Goal: Information Seeking & Learning: Learn about a topic

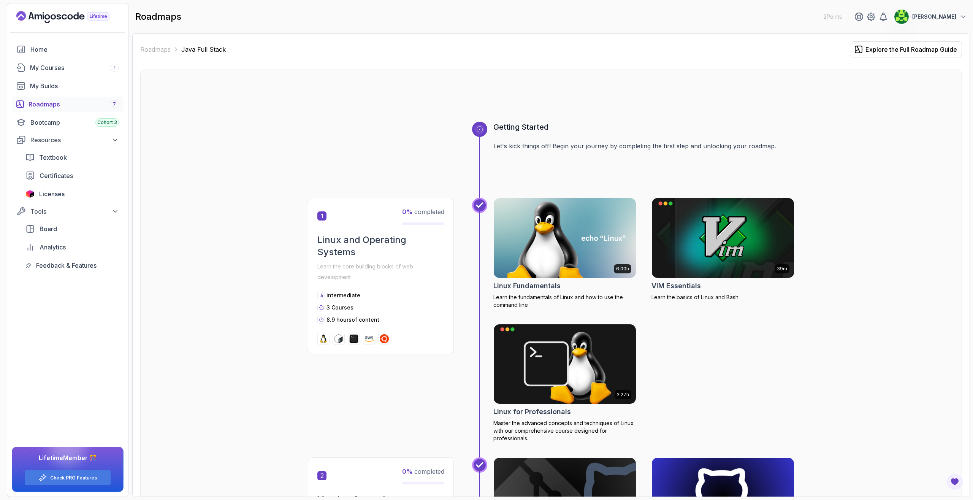
scroll to position [502, 0]
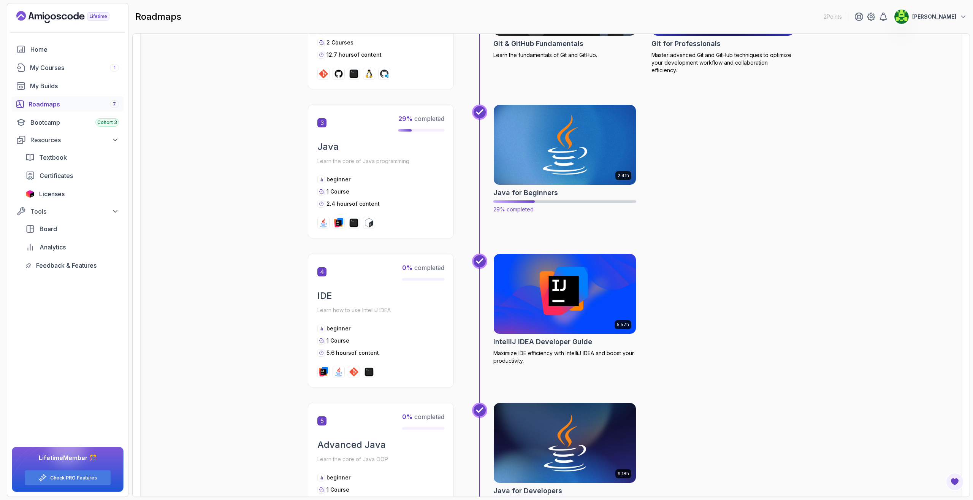
click at [571, 127] on img at bounding box center [564, 145] width 149 height 84
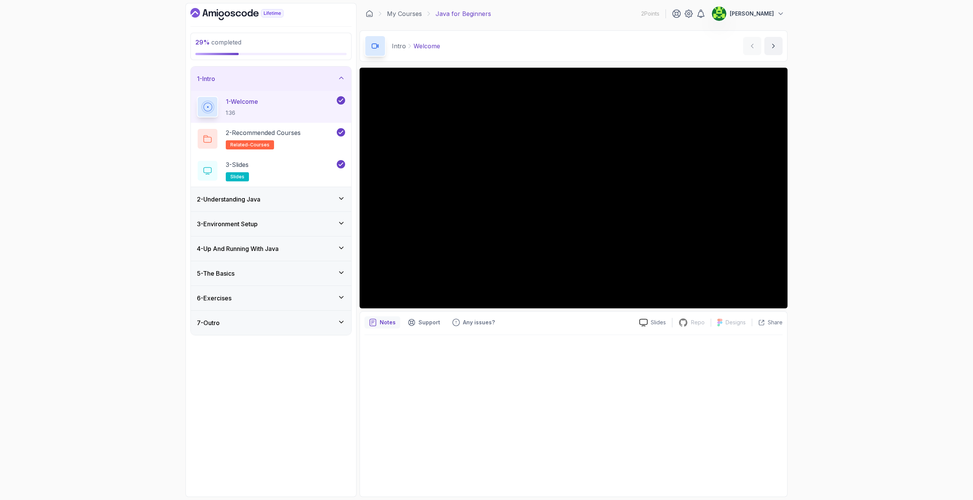
click at [286, 199] on div "2 - Understanding Java" at bounding box center [271, 199] width 148 height 9
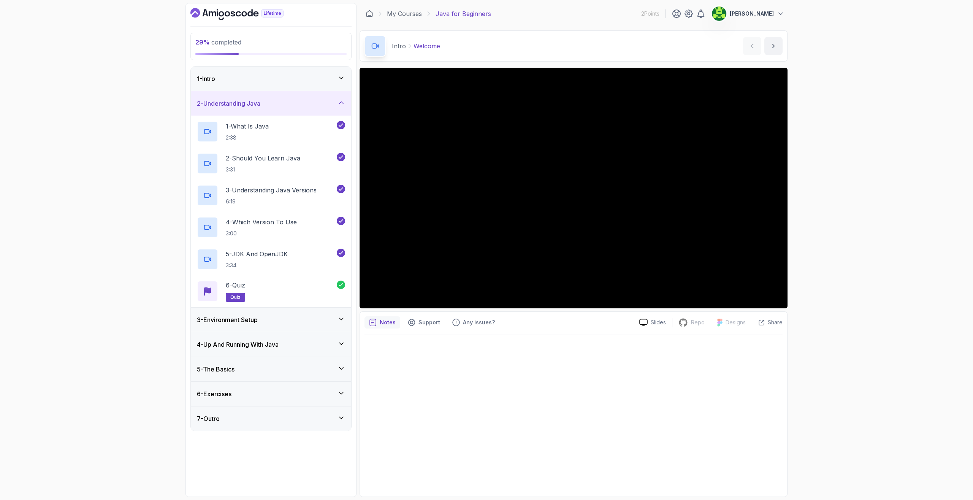
click at [278, 319] on div "3 - Environment Setup" at bounding box center [271, 319] width 148 height 9
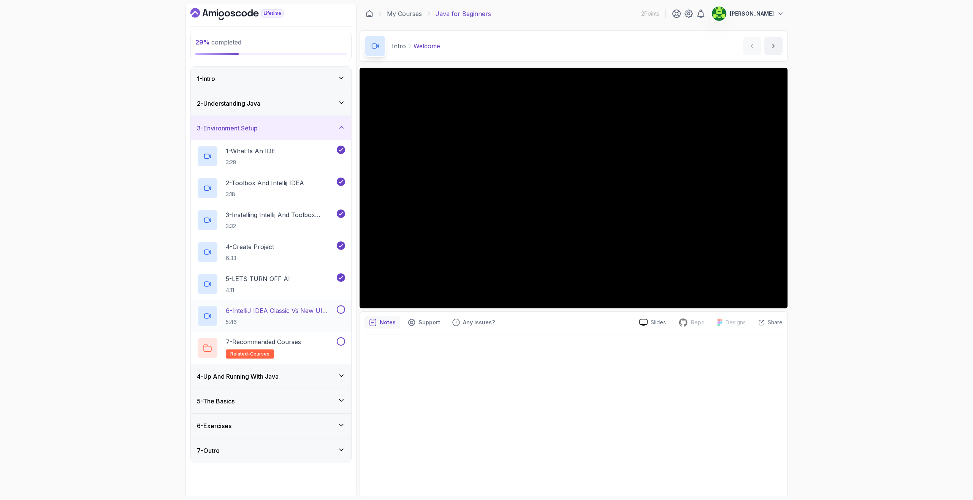
click at [312, 315] on h2 "6 - IntelliJ IDEA Classic Vs New UI (User Interface) 5:46" at bounding box center [280, 316] width 109 height 20
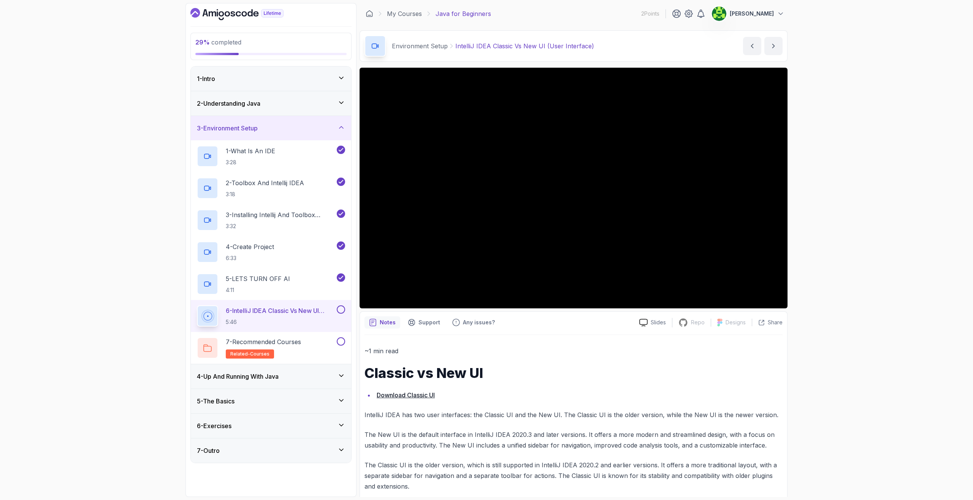
click at [113, 310] on div "29 % completed 1 - Intro 2 - Understanding Java 3 - Environment Setup 1 - What …" at bounding box center [486, 250] width 973 height 500
click at [885, 117] on div "29 % completed 1 - Intro 2 - Understanding Java 3 - Environment Setup 1 - What …" at bounding box center [486, 250] width 973 height 500
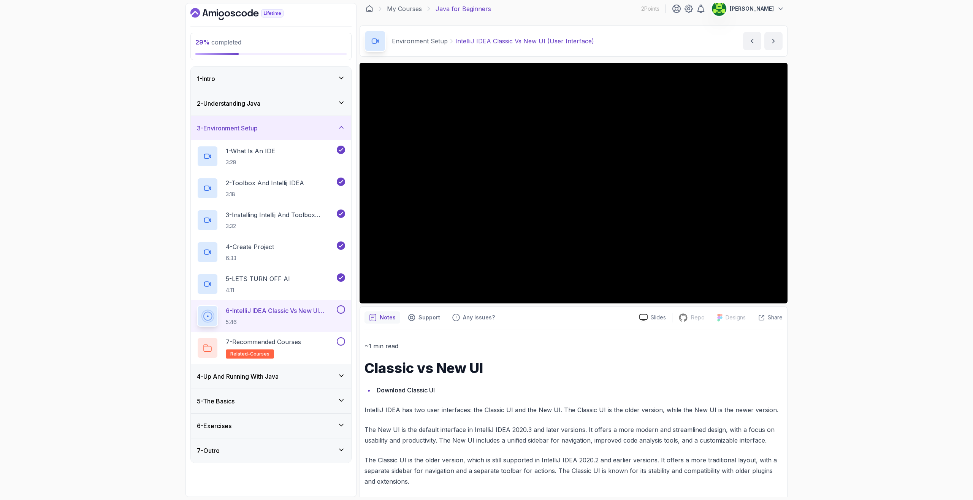
scroll to position [10, 0]
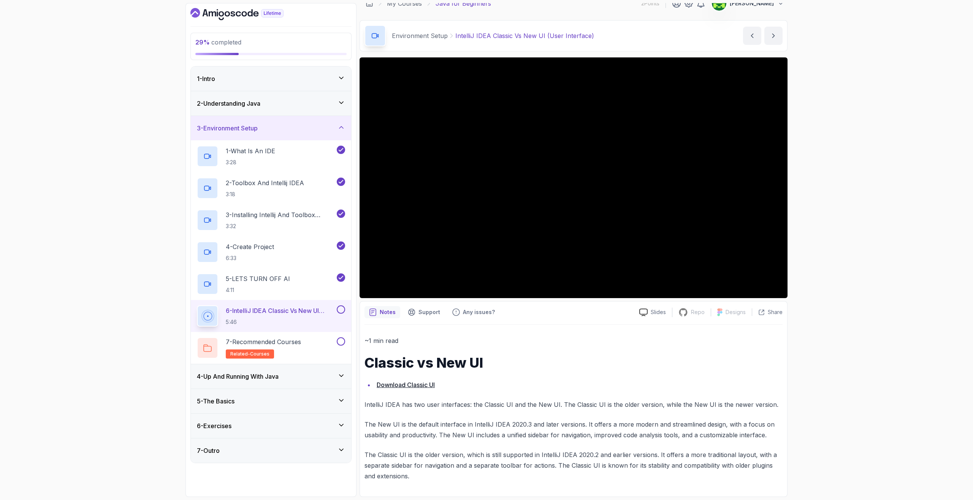
click at [559, 349] on div "~1 min read Classic vs New UI Download Classic UI IntelliJ IDEA has two user in…" at bounding box center [573, 408] width 418 height 146
click at [341, 310] on button at bounding box center [341, 309] width 8 height 8
click at [316, 339] on div "7 - Recommended Courses related-courses" at bounding box center [266, 347] width 138 height 21
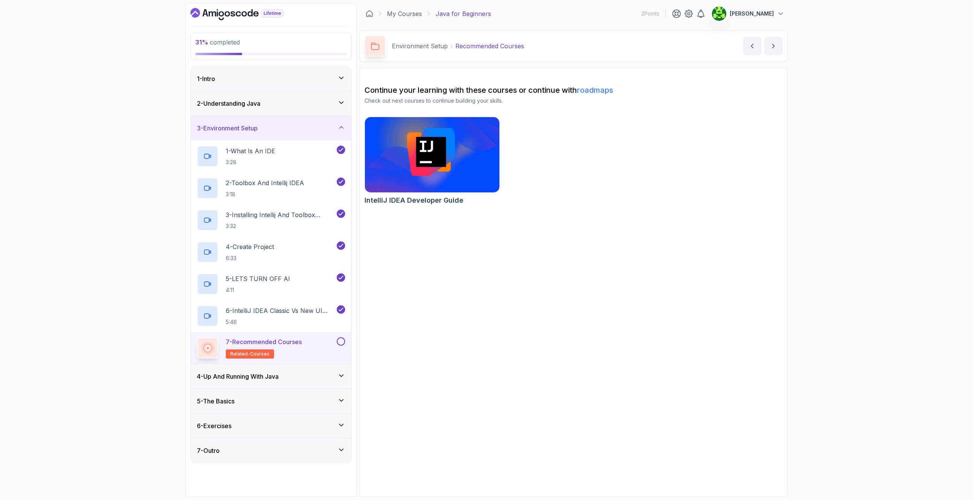
click at [438, 153] on img at bounding box center [431, 154] width 141 height 79
click at [344, 340] on button at bounding box center [341, 341] width 8 height 8
click at [310, 372] on div "4 - Up And Running With Java" at bounding box center [271, 376] width 148 height 9
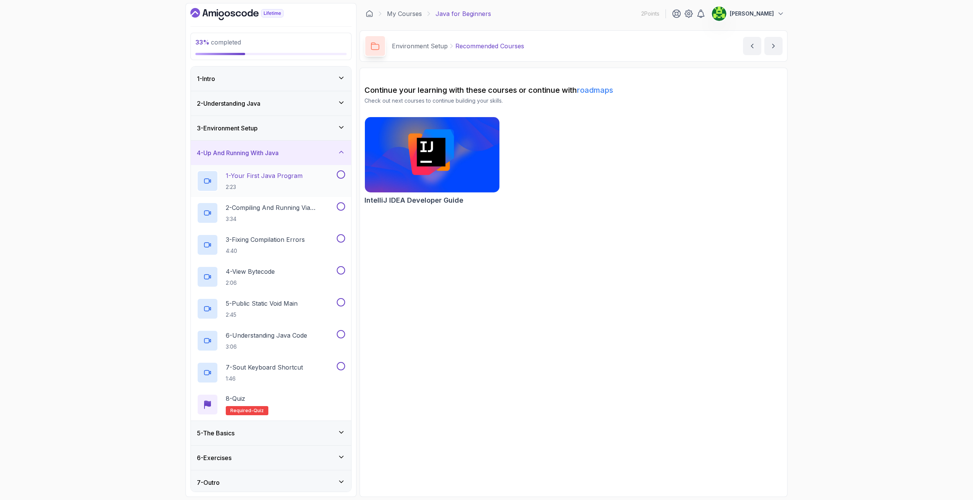
click at [252, 177] on p "1 - Your First Java Program" at bounding box center [264, 175] width 77 height 9
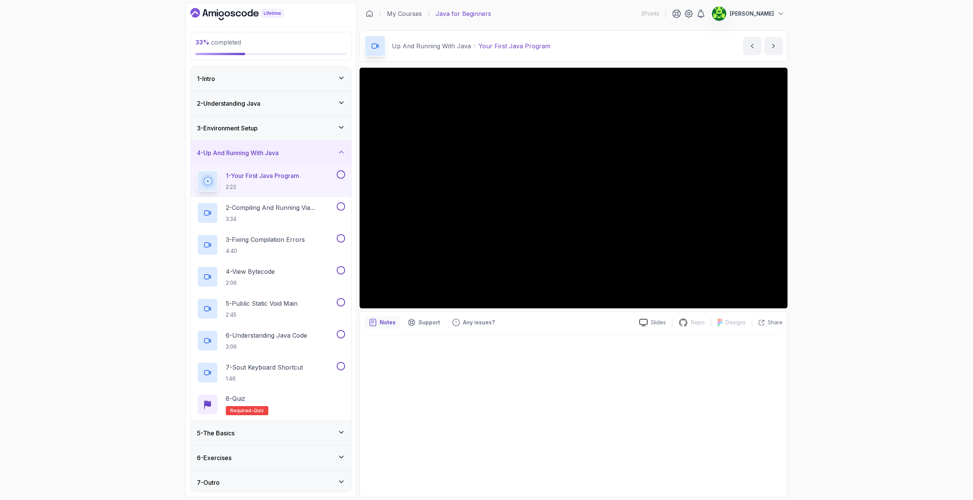
click at [85, 283] on div "33 % completed 1 - Intro 2 - Understanding Java 3 - Environment Setup 4 - Up An…" at bounding box center [486, 250] width 973 height 500
click at [87, 330] on div "33 % completed 1 - Intro 2 - Understanding Java 3 - Environment Setup 4 - Up An…" at bounding box center [486, 250] width 973 height 500
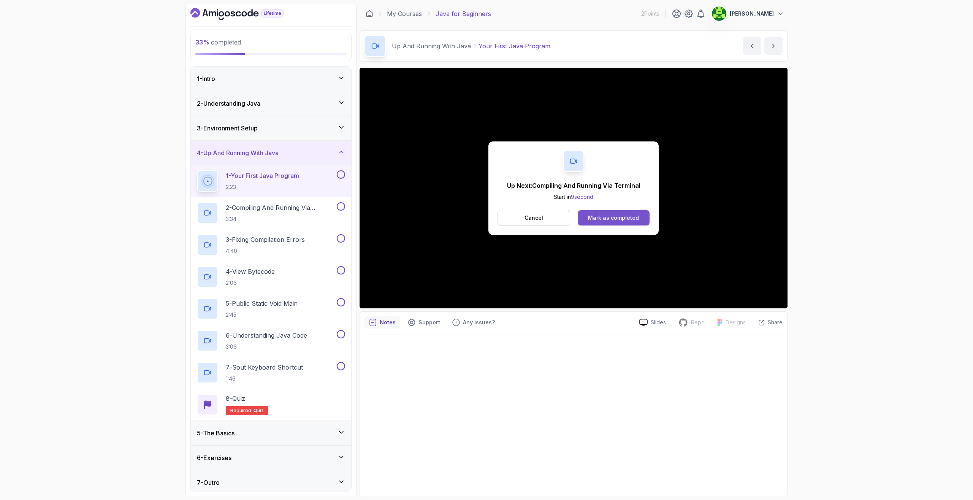
click at [612, 217] on div "Mark as completed" at bounding box center [613, 218] width 51 height 8
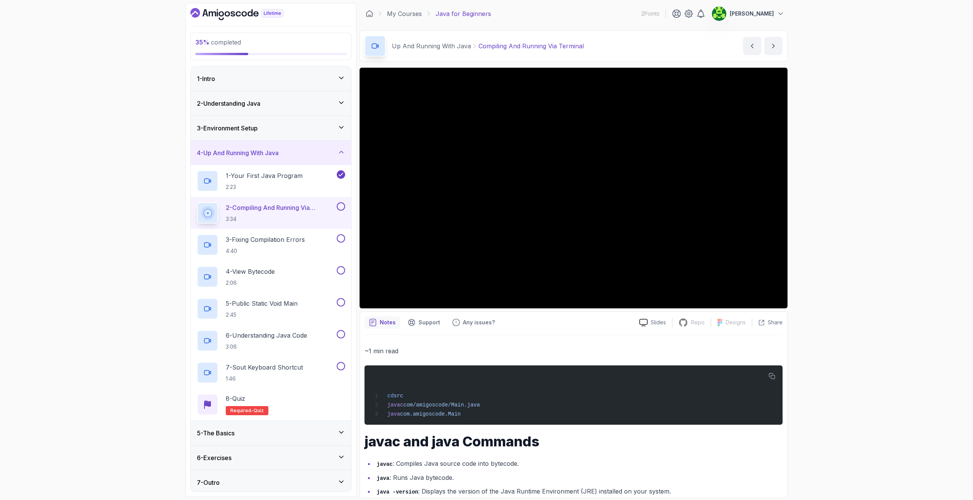
click at [90, 325] on div "35 % completed 1 - Intro 2 - Understanding Java 3 - Environment Setup 4 - Up An…" at bounding box center [486, 250] width 973 height 500
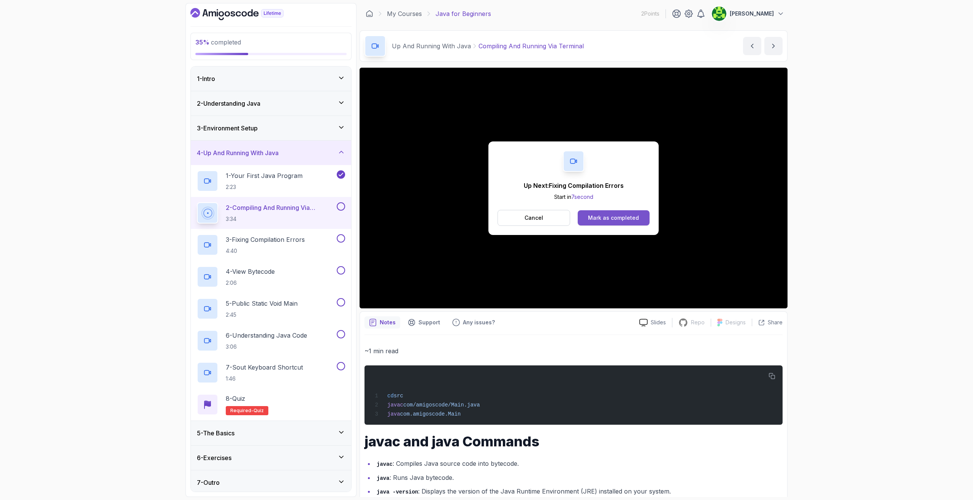
click at [623, 219] on div "Mark as completed" at bounding box center [613, 218] width 51 height 8
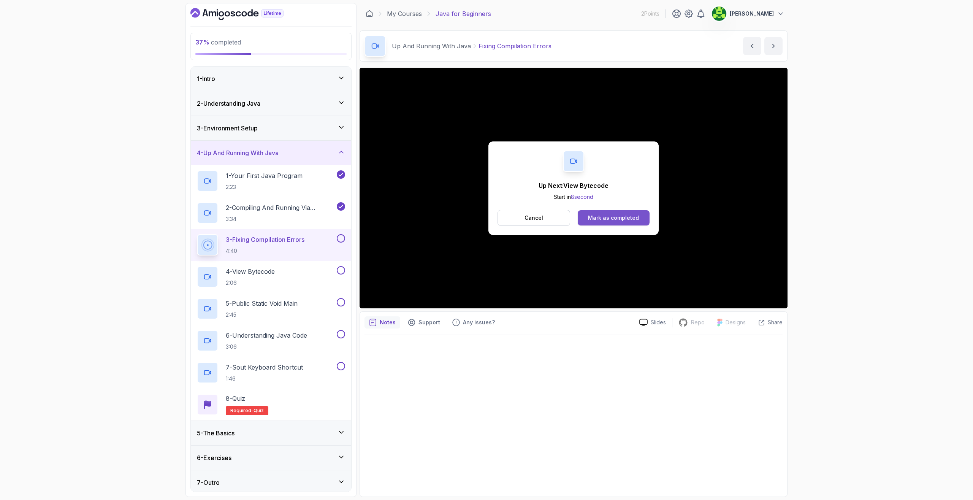
click at [601, 218] on div "Mark as completed" at bounding box center [613, 218] width 51 height 8
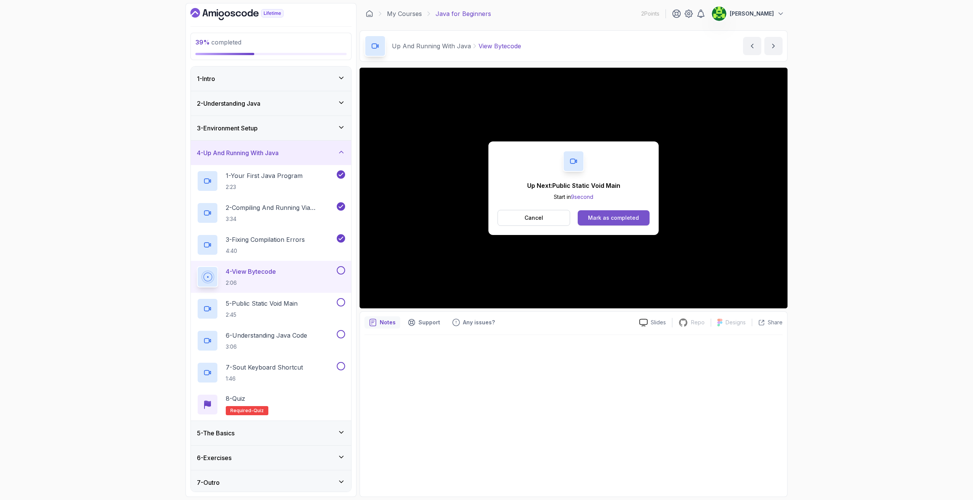
click at [593, 217] on div "Mark as completed" at bounding box center [613, 218] width 51 height 8
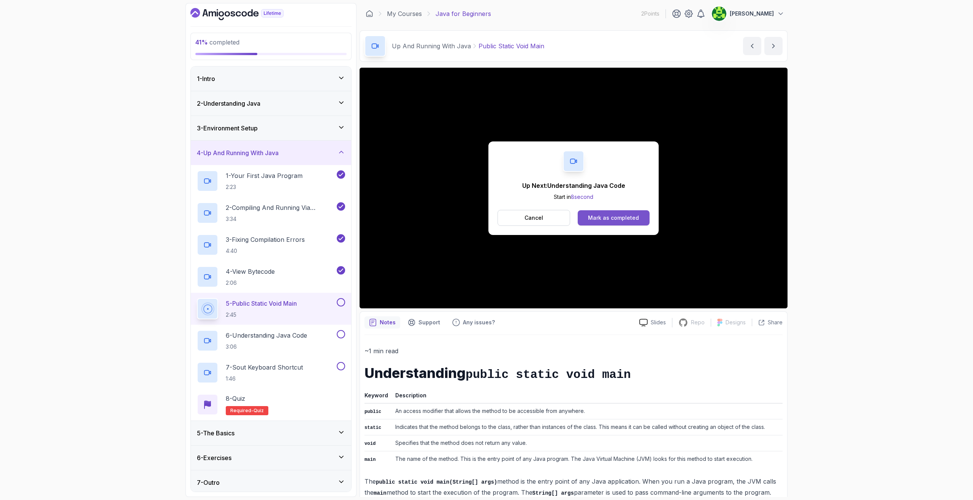
click at [598, 220] on div "Mark as completed" at bounding box center [613, 218] width 51 height 8
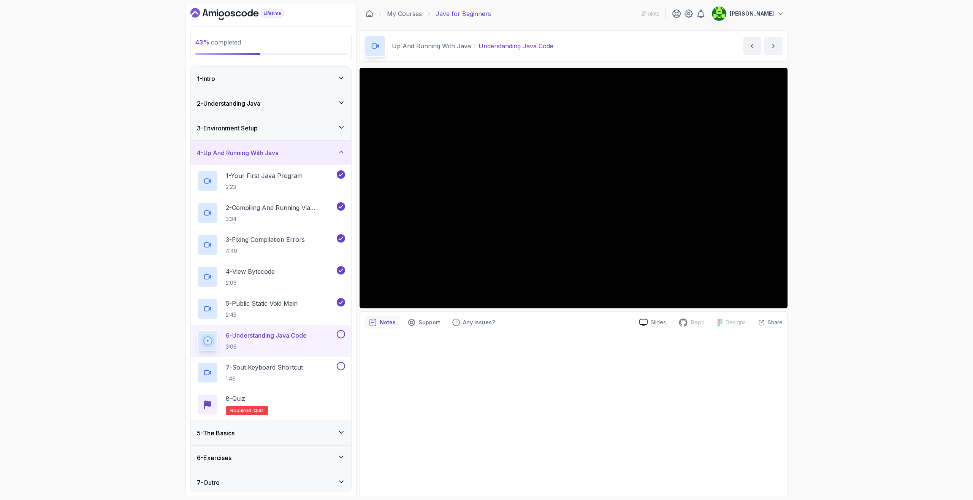
click at [93, 278] on div "43 % completed 1 - Intro 2 - Understanding Java 3 - Environment Setup 4 - Up An…" at bounding box center [486, 250] width 973 height 500
click at [89, 280] on div "43 % completed 1 - Intro 2 - Understanding Java 3 - Environment Setup 4 - Up An…" at bounding box center [486, 250] width 973 height 500
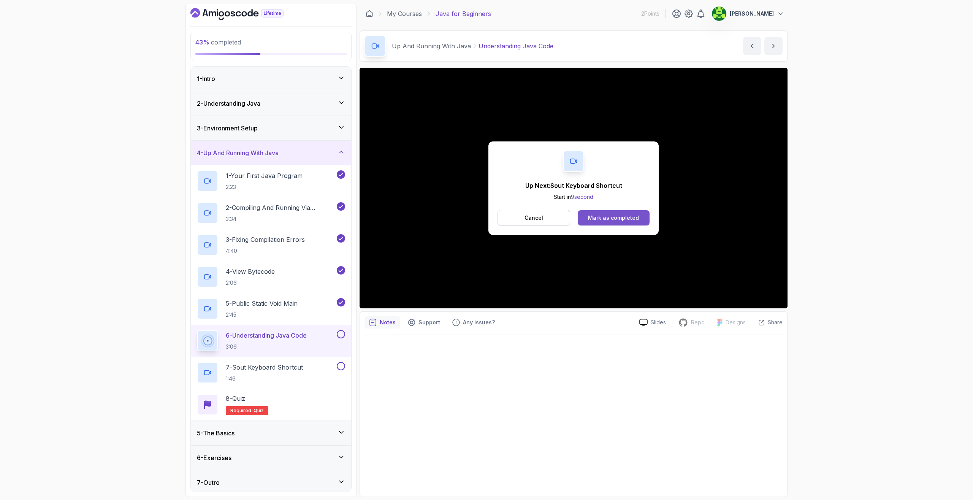
click at [583, 218] on button "Mark as completed" at bounding box center [614, 217] width 72 height 15
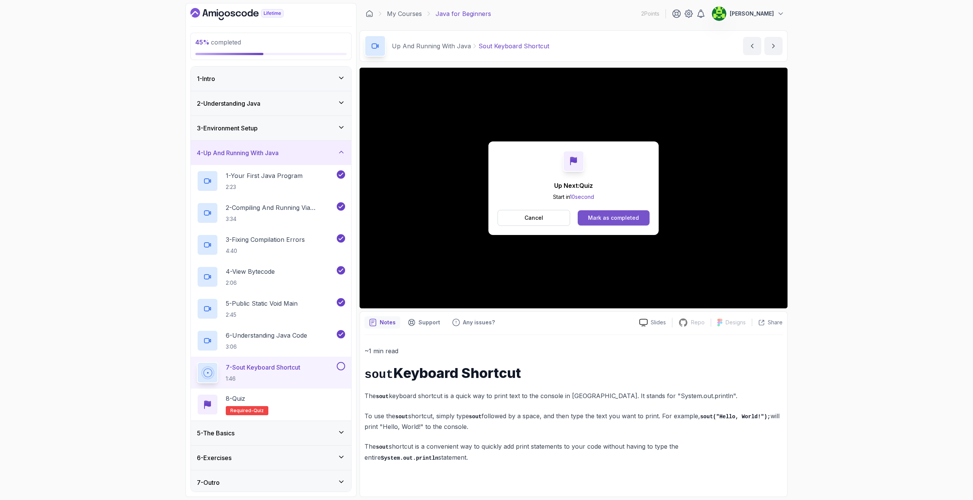
click at [612, 212] on button "Mark as completed" at bounding box center [614, 217] width 72 height 15
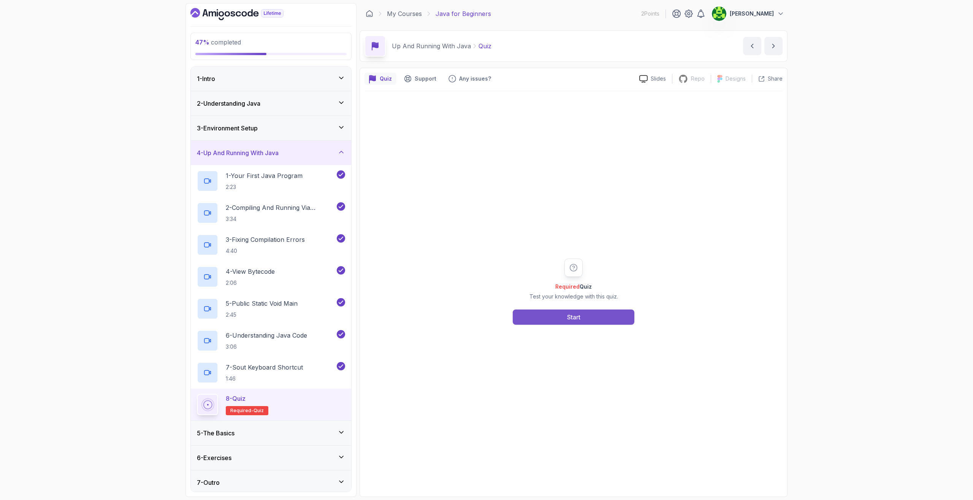
click at [572, 316] on div "Start" at bounding box center [573, 316] width 13 height 9
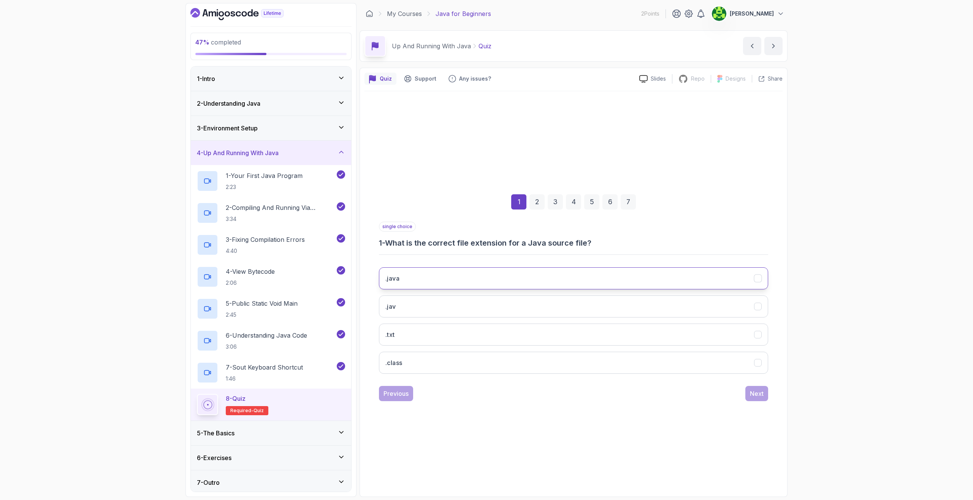
click at [450, 274] on button ".java" at bounding box center [573, 278] width 389 height 22
click at [757, 391] on div "Next" at bounding box center [757, 393] width 14 height 9
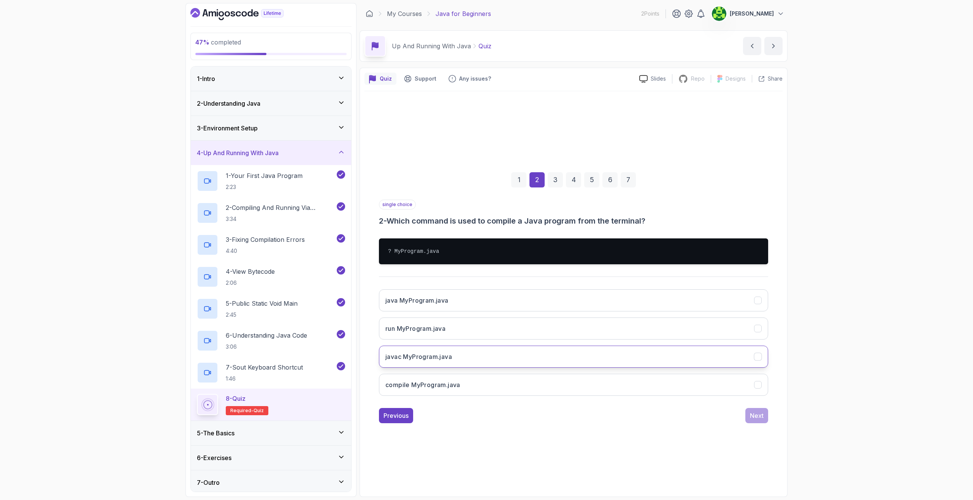
click at [497, 351] on button "javac MyProgram.java" at bounding box center [573, 356] width 389 height 22
click at [754, 415] on div "Next" at bounding box center [757, 415] width 14 height 9
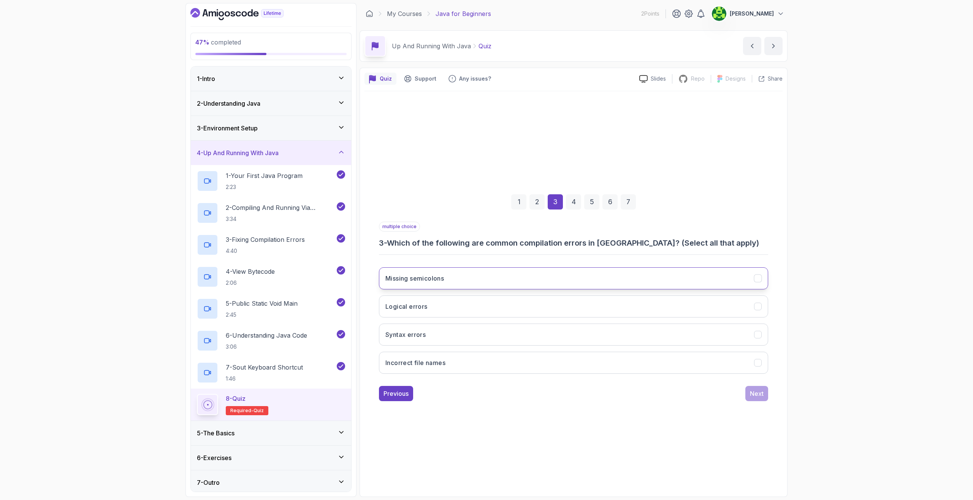
click at [460, 280] on button "Missing semicolons" at bounding box center [573, 278] width 389 height 22
click at [448, 339] on button "Syntax errors" at bounding box center [573, 334] width 389 height 22
click at [746, 392] on button "Next" at bounding box center [756, 393] width 23 height 15
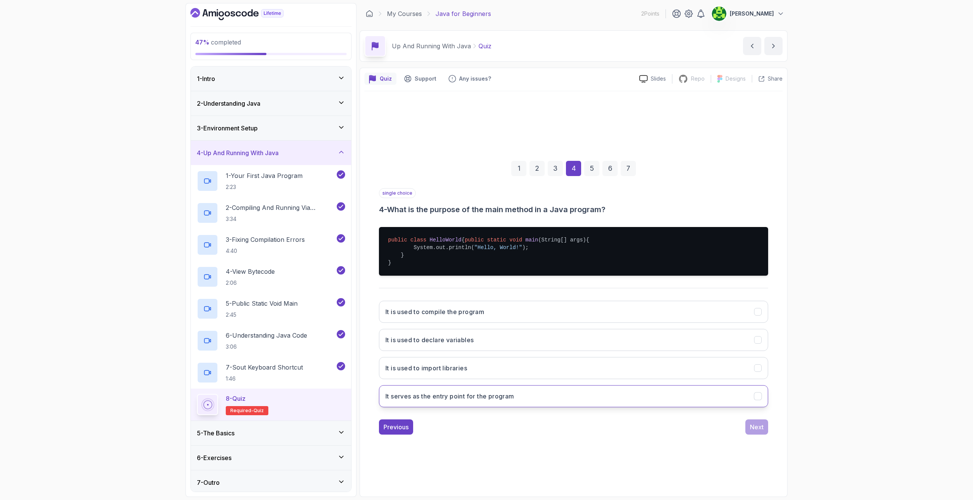
click at [514, 400] on h3 "It serves as the entry point for the program" at bounding box center [449, 395] width 129 height 9
click at [761, 429] on div "Next" at bounding box center [757, 426] width 14 height 9
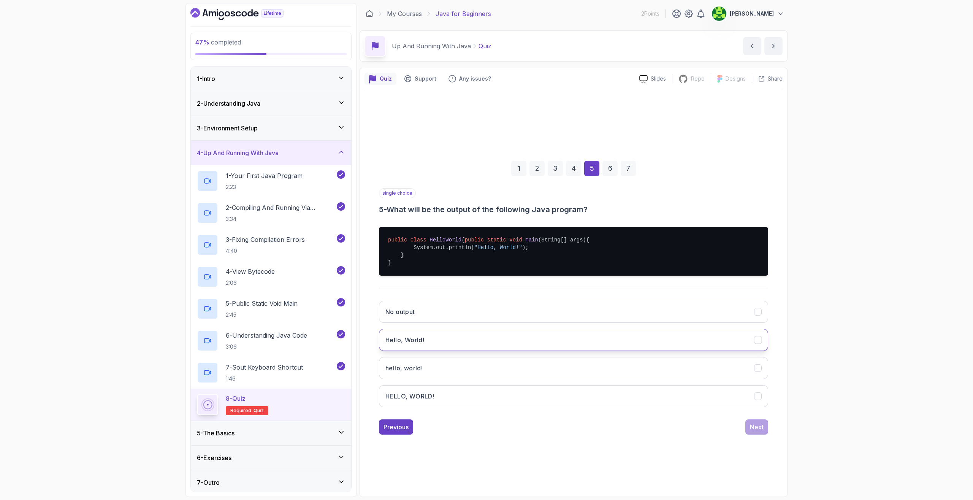
click at [483, 341] on button "Hello, World!" at bounding box center [573, 340] width 389 height 22
click at [757, 430] on div "Next" at bounding box center [757, 426] width 14 height 9
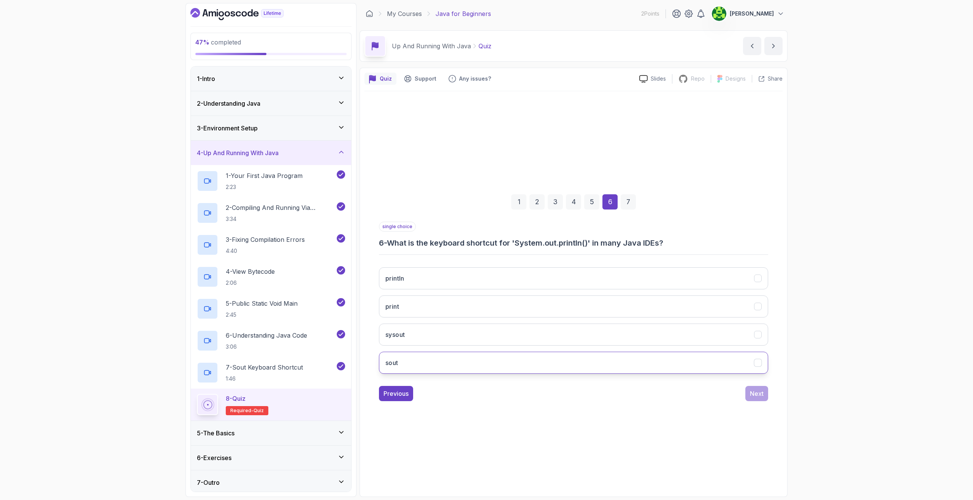
click at [489, 367] on button "sout" at bounding box center [573, 362] width 389 height 22
click at [753, 394] on div "Next" at bounding box center [757, 393] width 14 height 9
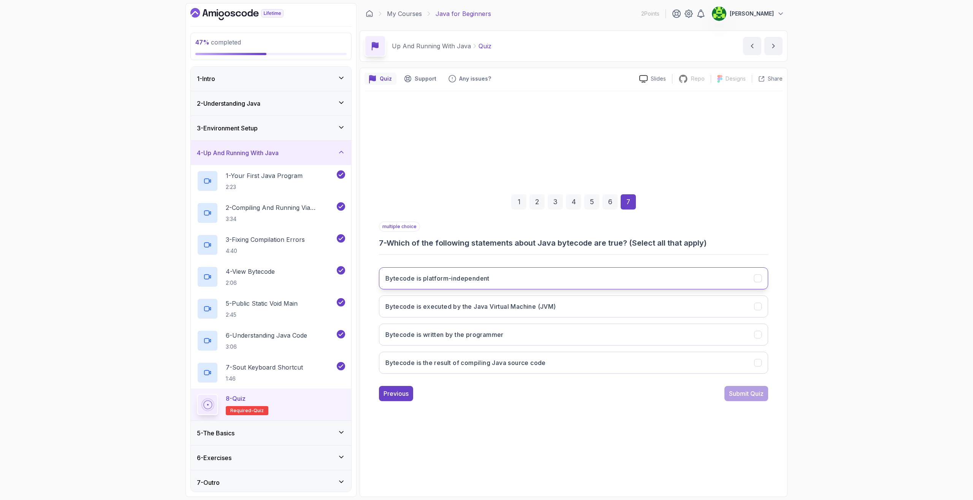
click at [497, 277] on button "Bytecode is platform-independent" at bounding box center [573, 278] width 389 height 22
click at [528, 305] on h3 "Bytecode is executed by the Java Virtual Machine (JVM)" at bounding box center [470, 306] width 171 height 9
click at [548, 362] on button "Bytecode is the result of compiling Java source code" at bounding box center [573, 362] width 389 height 22
click at [742, 391] on div "Submit Quiz" at bounding box center [746, 393] width 35 height 9
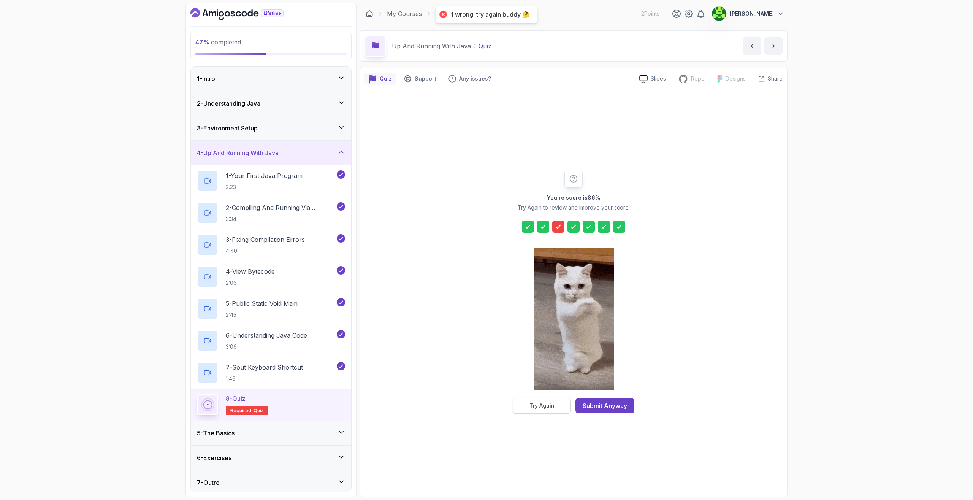
click at [534, 406] on div "Try Again" at bounding box center [541, 406] width 25 height 8
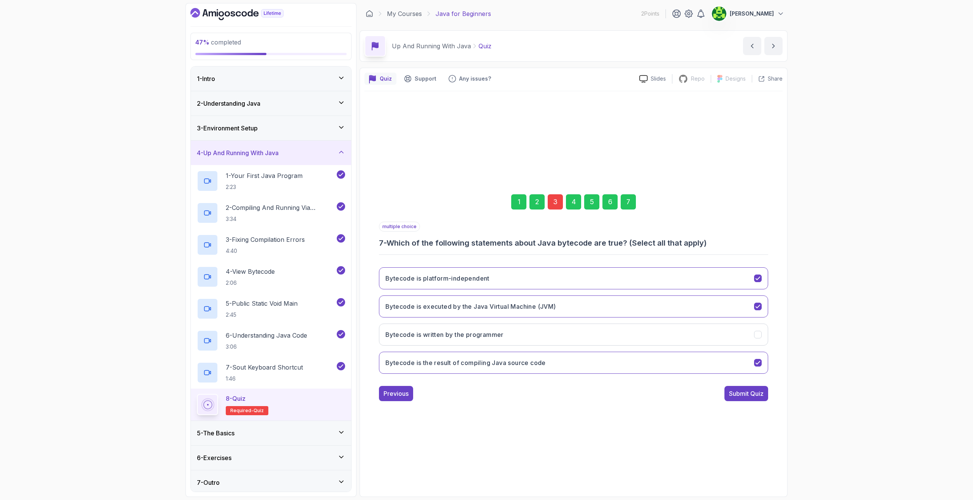
click at [558, 202] on div "3" at bounding box center [554, 201] width 15 height 15
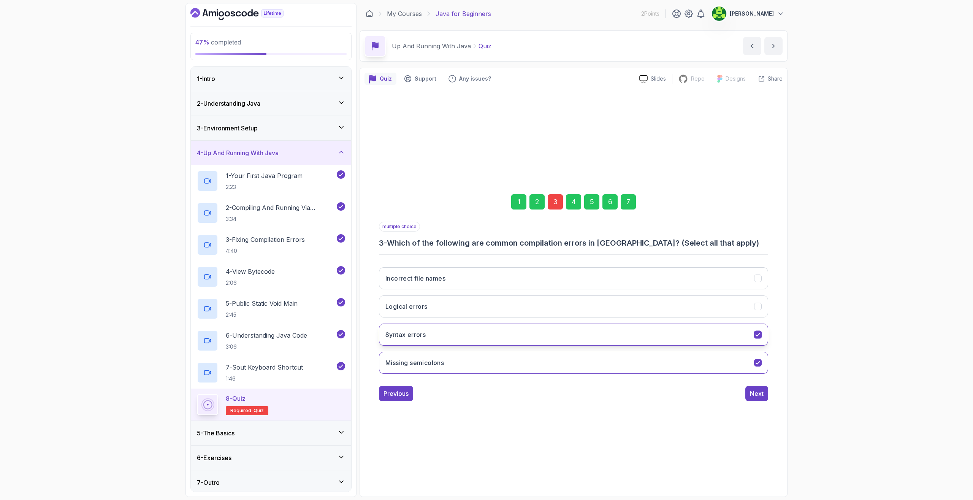
click at [460, 334] on button "Syntax errors" at bounding box center [573, 334] width 389 height 22
click at [752, 395] on div "Next" at bounding box center [757, 393] width 14 height 9
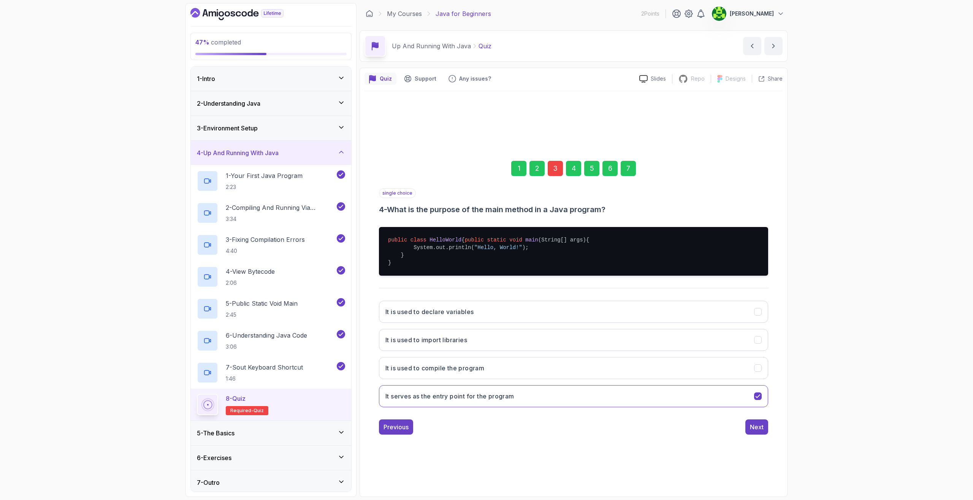
click at [554, 161] on div "3" at bounding box center [554, 168] width 15 height 15
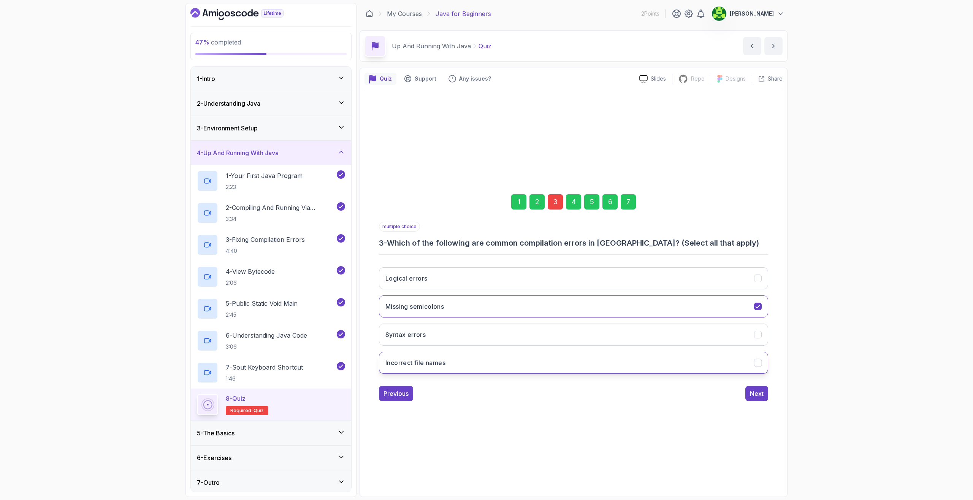
click at [460, 358] on button "Incorrect file names" at bounding box center [573, 362] width 389 height 22
click at [755, 393] on div "Next" at bounding box center [757, 393] width 14 height 9
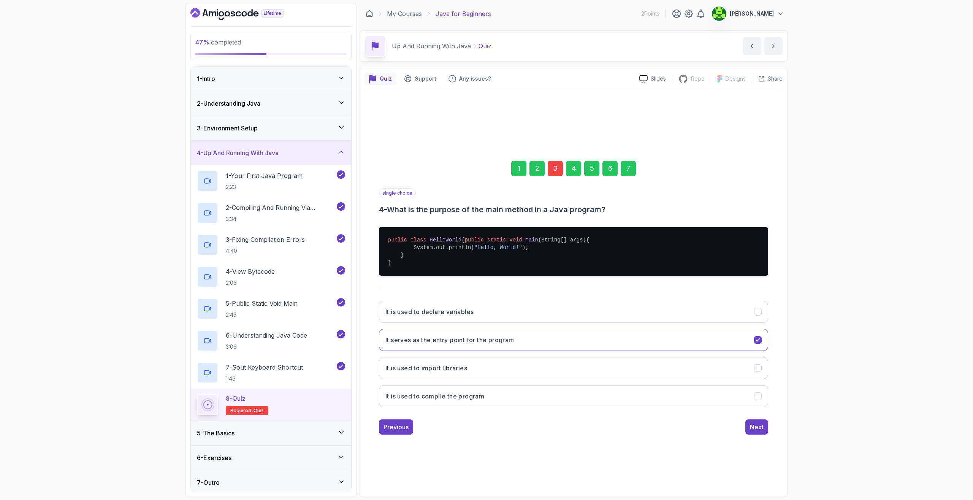
click at [555, 169] on div "3" at bounding box center [554, 168] width 15 height 15
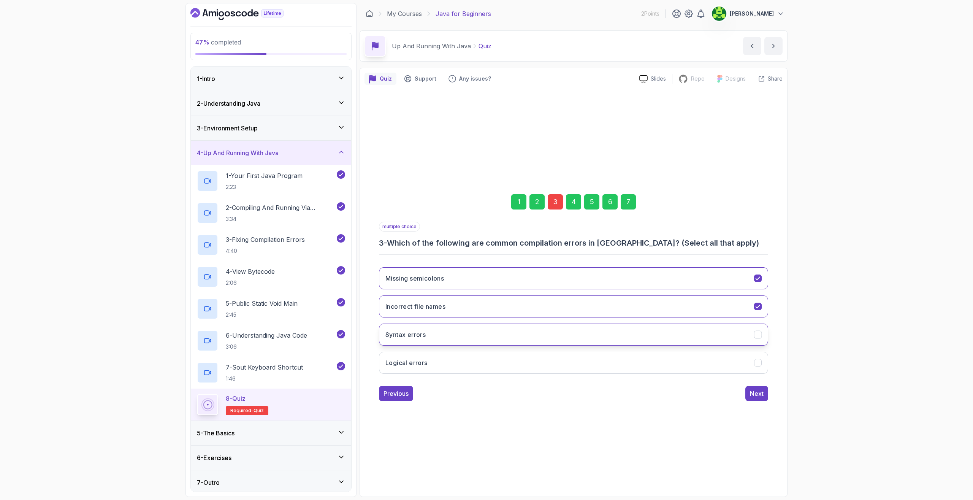
click at [468, 335] on button "Syntax errors" at bounding box center [573, 334] width 389 height 22
click at [487, 335] on button "Syntax errors" at bounding box center [573, 334] width 389 height 22
click at [473, 334] on button "Syntax errors" at bounding box center [573, 334] width 389 height 22
click at [757, 393] on div "Next" at bounding box center [757, 393] width 14 height 9
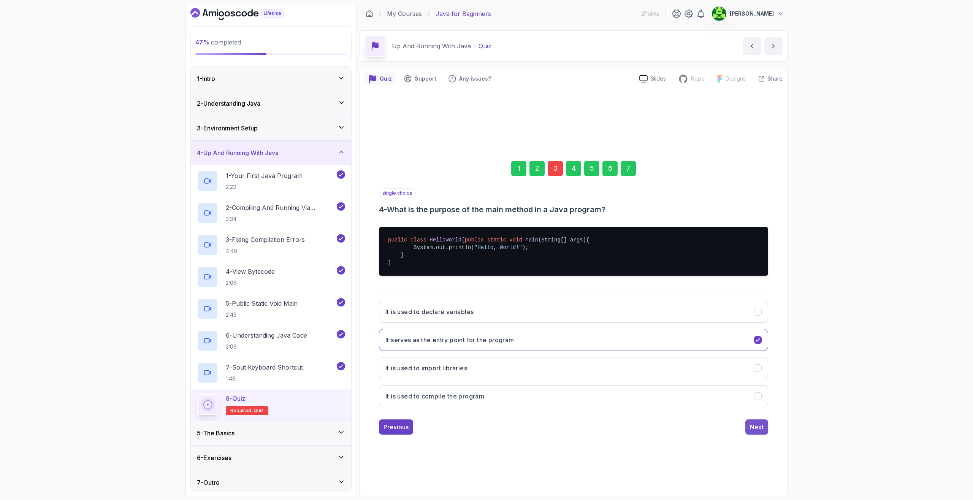
click at [764, 434] on button "Next" at bounding box center [756, 426] width 23 height 15
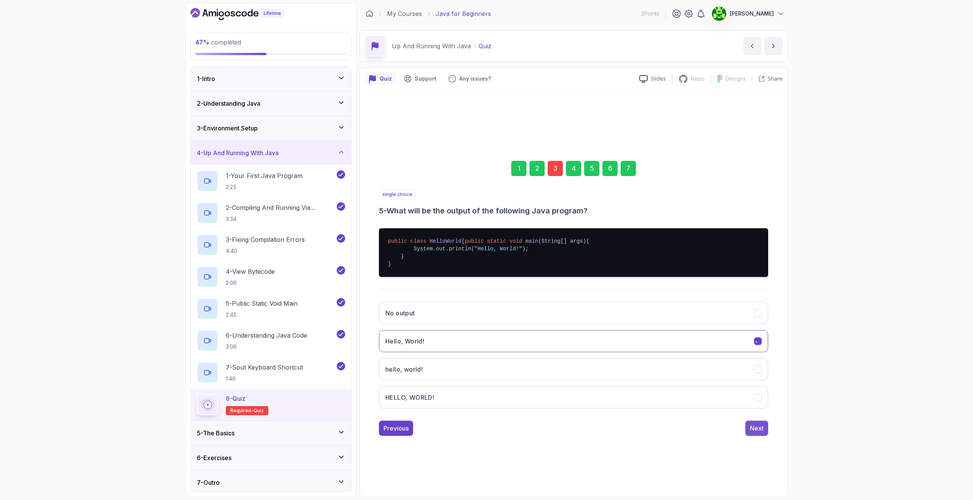
click at [758, 427] on div "Next" at bounding box center [757, 427] width 14 height 9
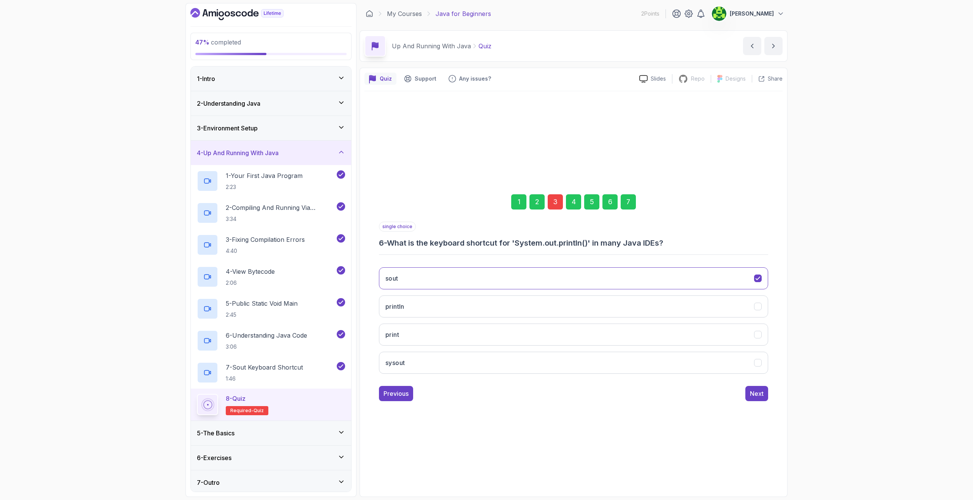
click at [758, 405] on div "1 2 3 4 5 6 7 single choice 6 - What is the keyboard shortcut for 'System.out.p…" at bounding box center [573, 291] width 418 height 231
click at [756, 392] on div "Next" at bounding box center [757, 393] width 14 height 9
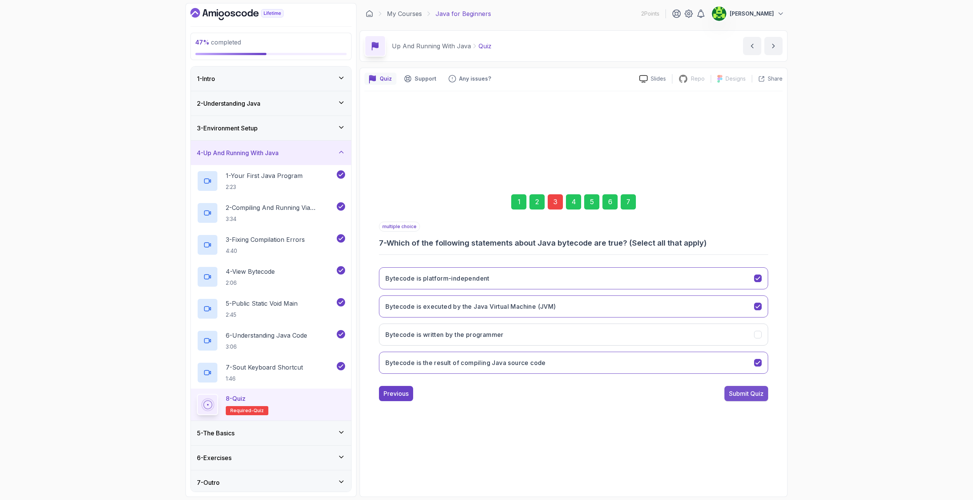
click at [743, 395] on div "Submit Quiz" at bounding box center [746, 393] width 35 height 9
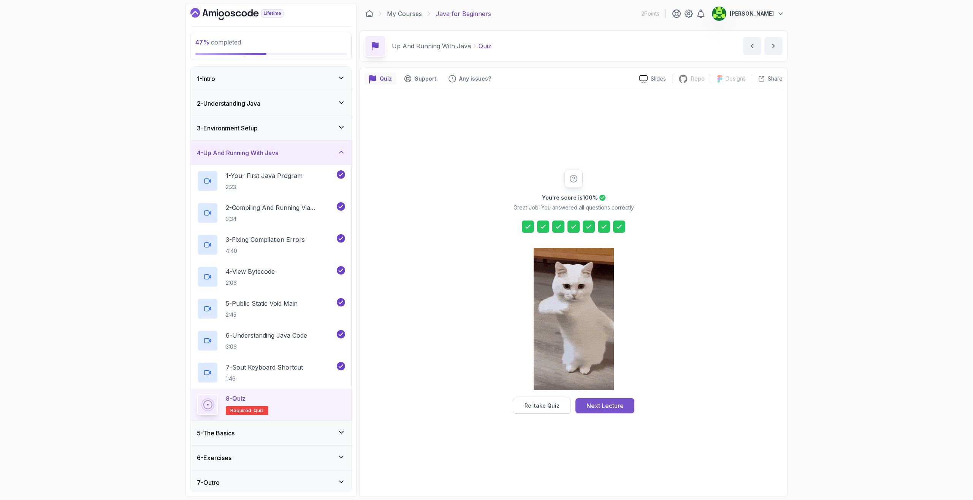
click at [623, 402] on div "Next Lecture" at bounding box center [604, 405] width 37 height 9
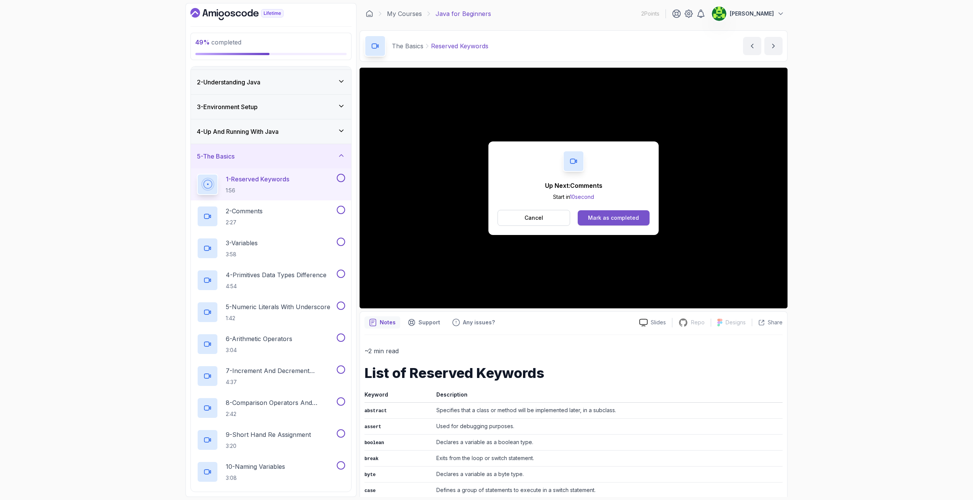
click at [590, 218] on div "Mark as completed" at bounding box center [613, 218] width 51 height 8
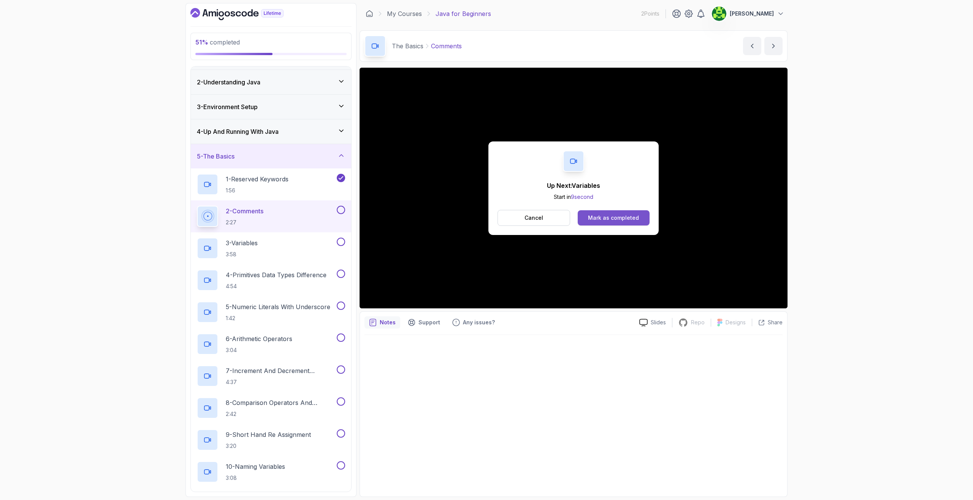
click at [609, 217] on div "Mark as completed" at bounding box center [613, 218] width 51 height 8
